Goal: Task Accomplishment & Management: Complete application form

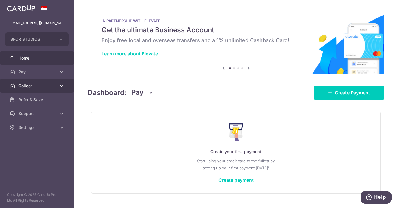
click at [58, 84] on link "Collect" at bounding box center [37, 86] width 74 height 14
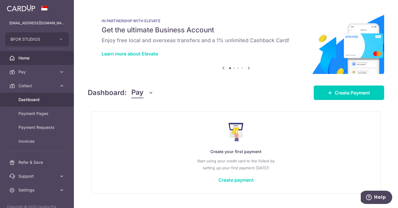
click at [38, 99] on span "Dashboard" at bounding box center [37, 100] width 38 height 6
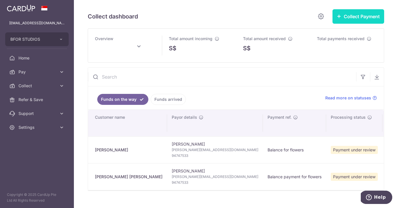
click at [355, 17] on button "Collect Payment" at bounding box center [358, 16] width 52 height 14
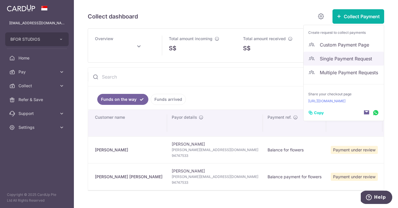
click at [327, 56] on span "Single Payment Request" at bounding box center [348, 58] width 59 height 7
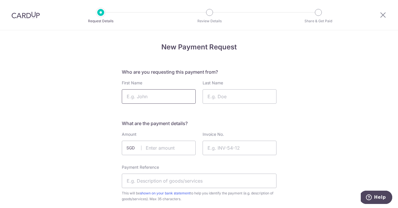
click at [141, 97] on input "First Name" at bounding box center [159, 96] width 74 height 14
type input "Julia"
type input "Yi Kuan"
click at [156, 145] on input "text" at bounding box center [159, 147] width 74 height 14
type input "3375.00"
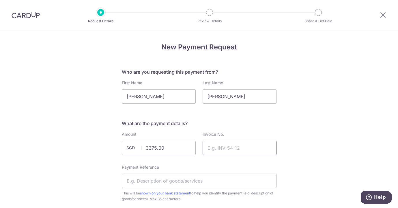
click at [231, 148] on input "Invoice No." at bounding box center [239, 147] width 74 height 14
type input "2024092095"
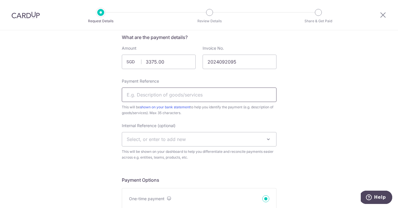
click at [218, 98] on input "Payment Reference" at bounding box center [199, 94] width 155 height 14
type input "Deposit for Wedding Flowers to BFOR"
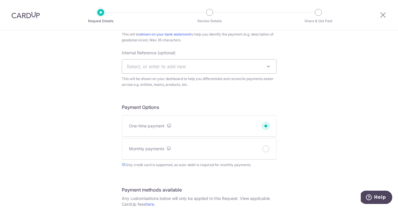
scroll to position [170, 0]
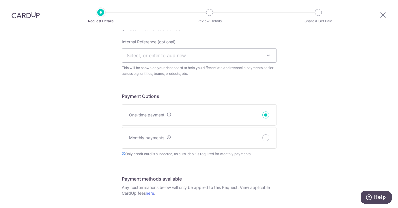
click at [194, 59] on span "Select, or enter to add new" at bounding box center [199, 55] width 154 height 14
click at [310, 74] on div "New Payment Request Who are you requesting this payment from? First Name Julia …" at bounding box center [199, 149] width 398 height 577
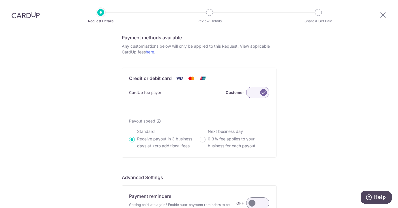
scroll to position [395, 0]
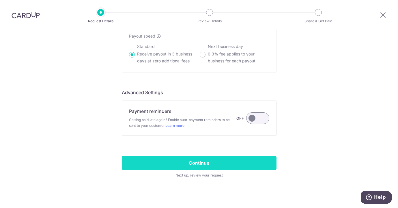
click at [210, 162] on input "Continue" at bounding box center [199, 162] width 155 height 14
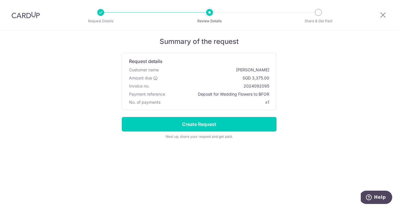
click at [208, 125] on input "Create Request" at bounding box center [199, 124] width 155 height 14
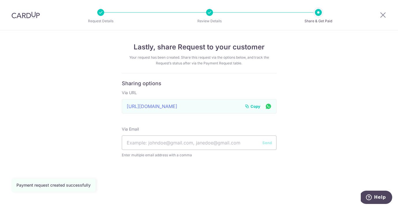
click at [256, 107] on span "Copy" at bounding box center [255, 106] width 10 height 6
